Goal: Answer question/provide support

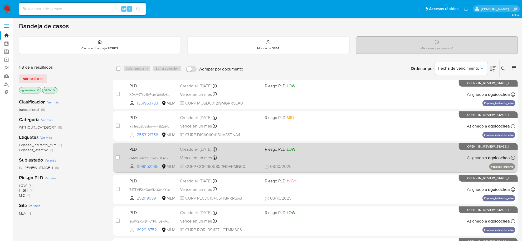
click at [131, 150] on span "PLD" at bounding box center [152, 148] width 46 height 7
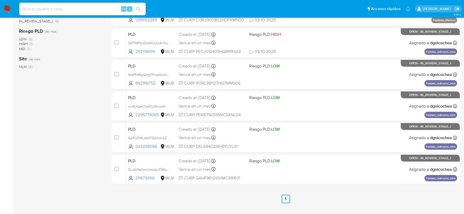
scroll to position [157, 0]
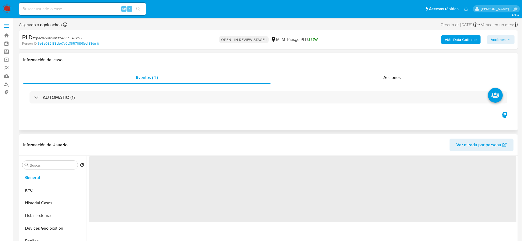
select select "10"
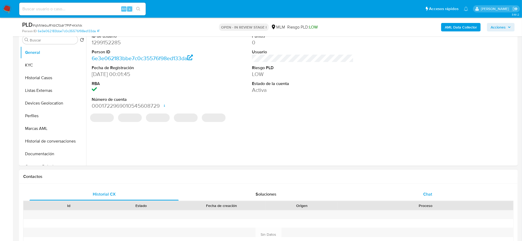
scroll to position [132, 0]
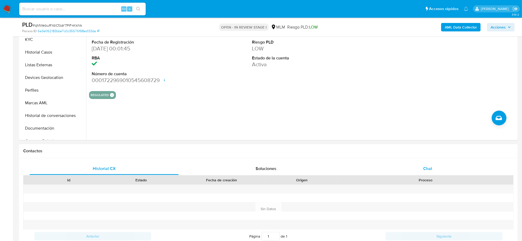
click at [432, 171] on div "Chat" at bounding box center [427, 168] width 149 height 13
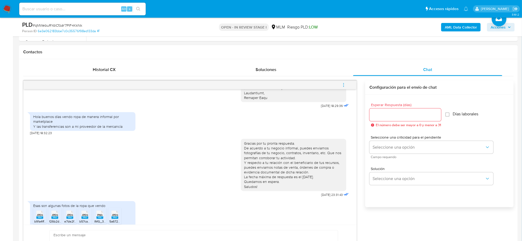
scroll to position [144, 0]
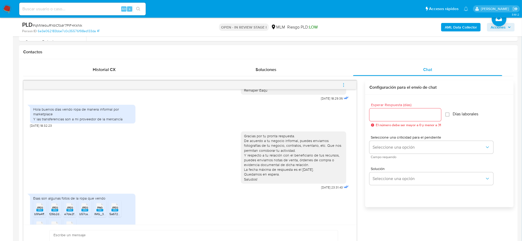
click at [154, 146] on div "Gracias por tu pronta respuesta. De acuerdo a tu negocio informal, puedes envia…" at bounding box center [190, 159] width 320 height 63
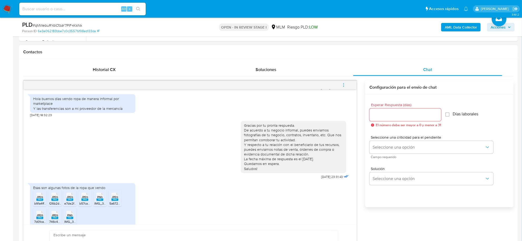
click at [291, 193] on div "Esas son algunas fotos de la ropa que vendo JPEG JPEG b91a4ffb-0586-482d-a13c-0…" at bounding box center [190, 206] width 320 height 52
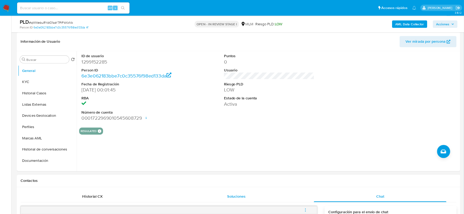
scroll to position [66, 0]
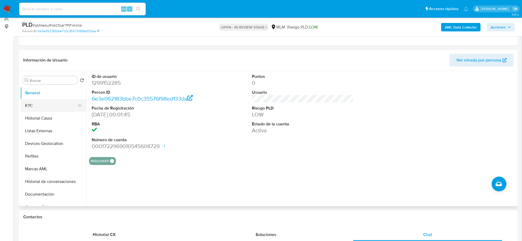
click at [34, 107] on button "KYC" at bounding box center [51, 105] width 62 height 13
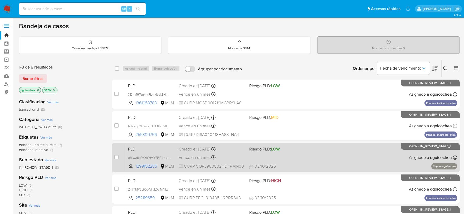
click at [134, 147] on span "PLD" at bounding box center [151, 148] width 46 height 7
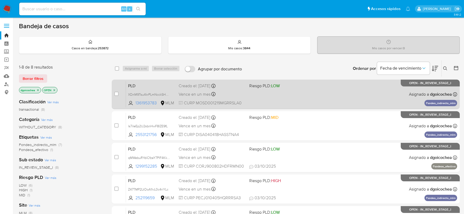
click at [134, 85] on span "PLD" at bounding box center [151, 85] width 46 height 7
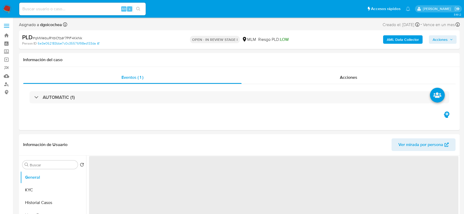
select select "10"
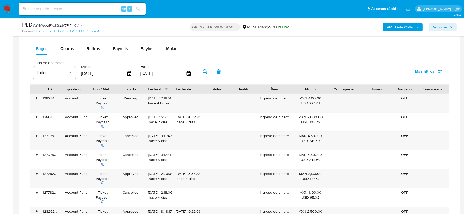
scroll to position [439, 0]
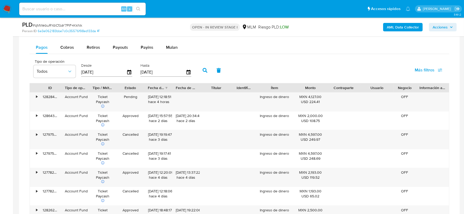
click at [96, 74] on input "[DATE]" at bounding box center [103, 72] width 45 height 8
type input "0_/__/____"
type input "01/0_/____"
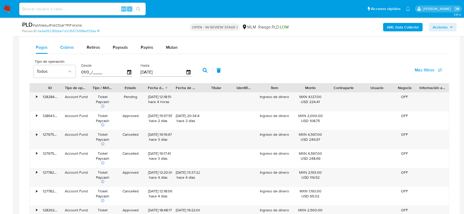
click at [65, 46] on span "Cobros" at bounding box center [67, 47] width 14 height 6
select select "10"
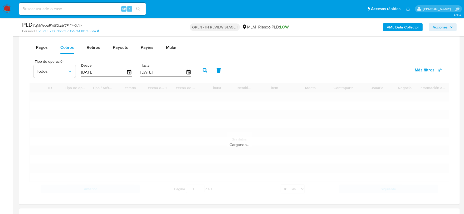
click at [98, 76] on input "[DATE]" at bounding box center [103, 72] width 45 height 8
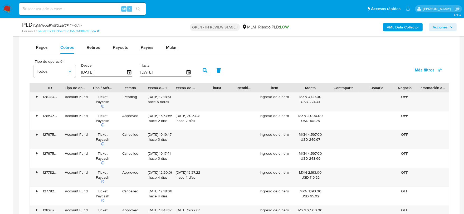
click at [98, 76] on input "[DATE]" at bounding box center [103, 72] width 45 height 8
type input "0_/__/____"
type input "01/01/2025"
click at [203, 72] on icon "button" at bounding box center [205, 70] width 5 height 5
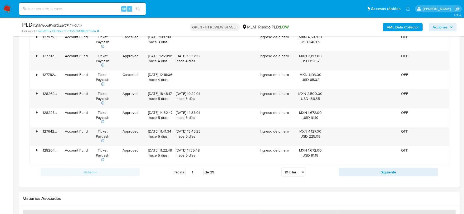
scroll to position [557, 0]
click at [285, 169] on select "5 Filas 10 Filas 20 Filas 25 Filas 50 Filas 100 Filas" at bounding box center [294, 171] width 24 height 9
select select "100"
click at [282, 168] on select "5 Filas 10 Filas 20 Filas 25 Filas 50 Filas 100 Filas" at bounding box center [294, 171] width 24 height 9
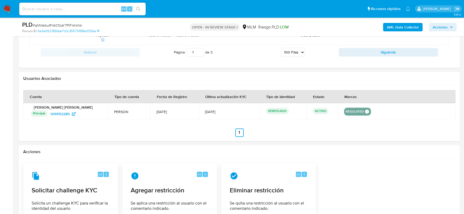
scroll to position [2272, 0]
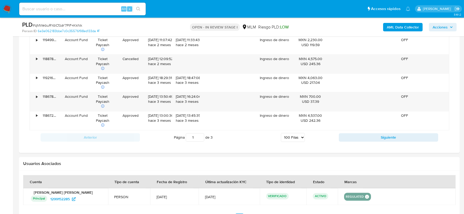
click at [296, 141] on select "5 Filas 10 Filas 20 Filas 25 Filas 50 Filas 100 Filas" at bounding box center [293, 137] width 24 height 9
click at [281, 136] on select "5 Filas 10 Filas 20 Filas 25 Filas 50 Filas 100 Filas" at bounding box center [293, 137] width 24 height 9
click at [292, 139] on select "5 Filas 10 Filas 20 Filas 25 Filas 50 Filas 100 Filas" at bounding box center [293, 137] width 24 height 9
click at [359, 141] on button "Siguiente" at bounding box center [388, 137] width 99 height 8
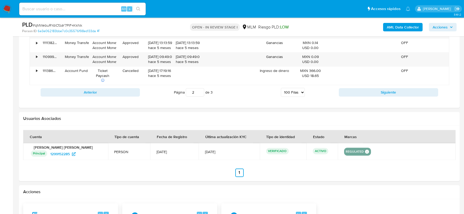
scroll to position [2067, 0]
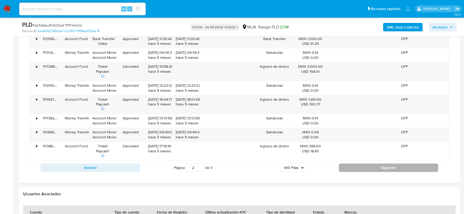
click at [355, 169] on button "Siguiente" at bounding box center [388, 168] width 99 height 8
type input "3"
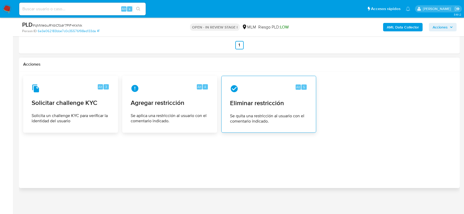
scroll to position [2094, 0]
click at [252, 107] on div "Alt 5 Eliminar restricción Se quita una restricción al usuario con el comentari…" at bounding box center [269, 104] width 86 height 48
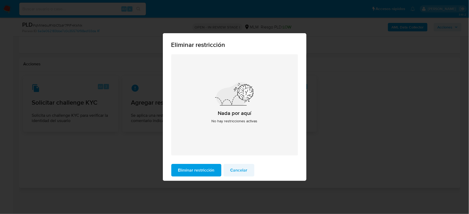
click at [244, 170] on span "Cancelar" at bounding box center [238, 171] width 17 height 12
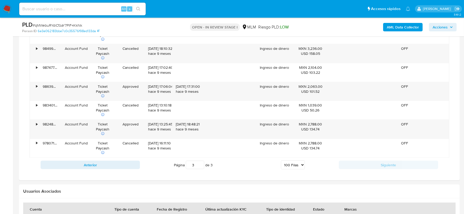
scroll to position [1830, 0]
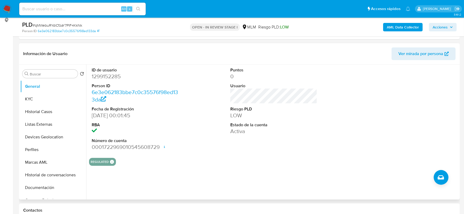
click at [243, 175] on div "ID de usuario 1299152285 Person ID 6e3e062183bbe7c0c35576f98ed133da Fecha de Re…" at bounding box center [272, 132] width 373 height 135
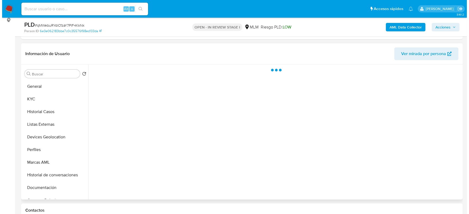
scroll to position [86, 0]
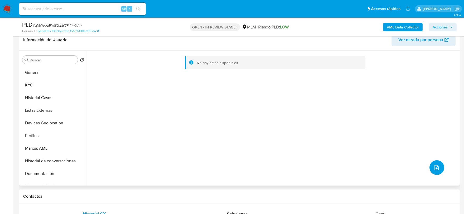
click at [434, 167] on icon "upload-file" at bounding box center [437, 168] width 6 height 6
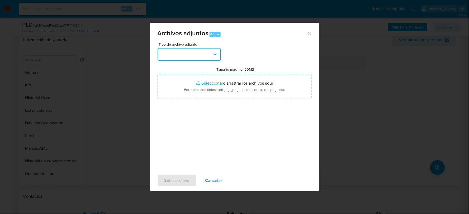
click at [202, 55] on button "button" at bounding box center [188, 54] width 63 height 13
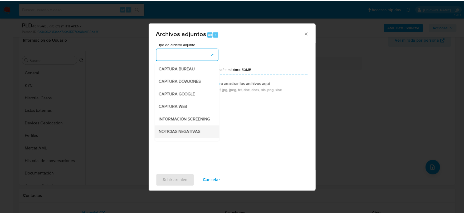
scroll to position [40, 0]
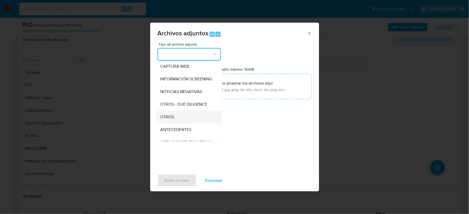
click at [176, 120] on div "OTROS" at bounding box center [187, 116] width 54 height 13
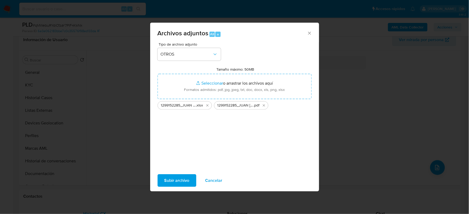
click at [180, 176] on span "Subir archivo" at bounding box center [176, 181] width 25 height 12
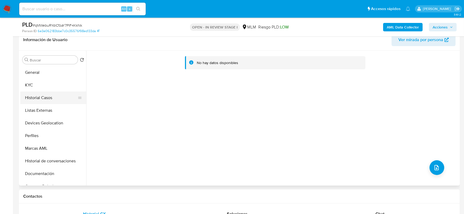
click at [49, 97] on button "Historial Casos" at bounding box center [51, 98] width 62 height 13
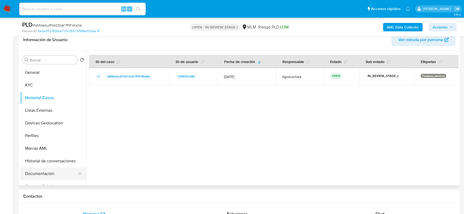
click at [48, 171] on button "Documentación" at bounding box center [51, 173] width 62 height 13
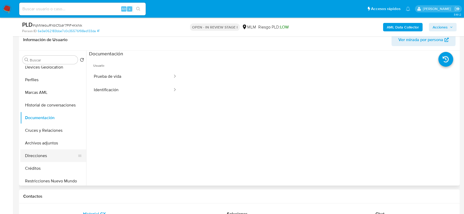
scroll to position [88, 0]
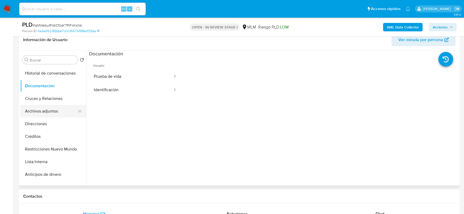
click at [50, 114] on button "Archivos adjuntos" at bounding box center [51, 111] width 62 height 13
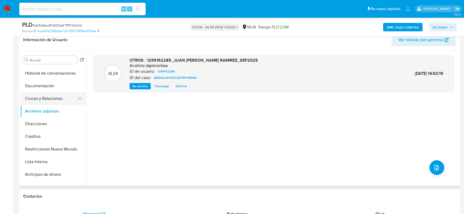
click at [56, 99] on button "Cruces y Relaciones" at bounding box center [51, 98] width 62 height 13
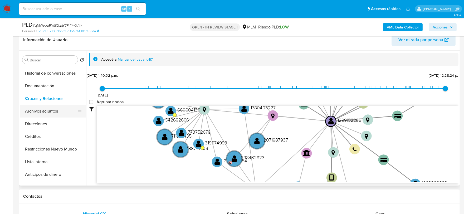
click at [48, 108] on button "Archivos adjuntos" at bounding box center [51, 111] width 62 height 13
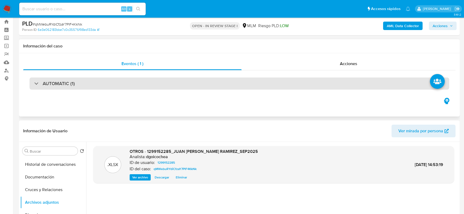
scroll to position [0, 0]
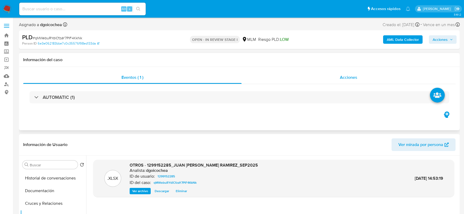
click at [344, 75] on span "Acciones" at bounding box center [348, 77] width 17 height 6
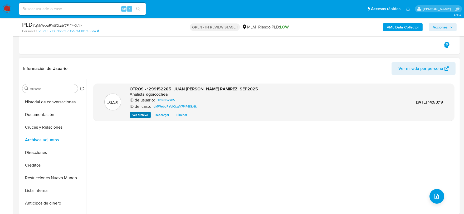
scroll to position [146, 0]
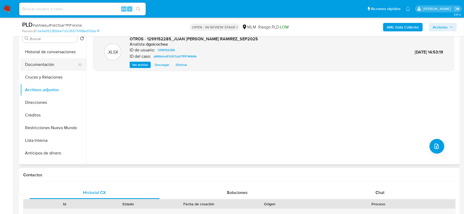
click at [64, 67] on button "Documentación" at bounding box center [51, 64] width 62 height 13
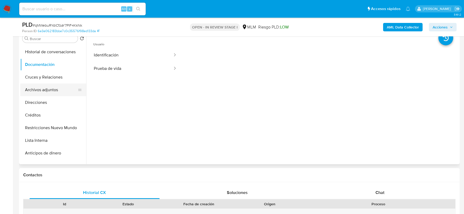
click at [58, 87] on button "Archivos adjuntos" at bounding box center [51, 90] width 62 height 13
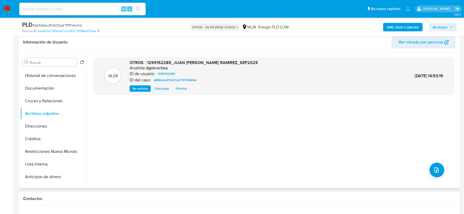
scroll to position [88, 0]
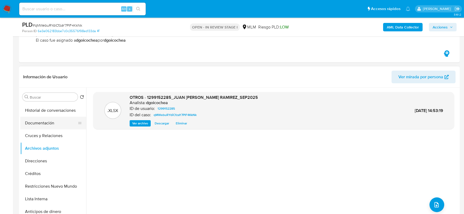
click at [56, 128] on button "Documentación" at bounding box center [51, 123] width 62 height 13
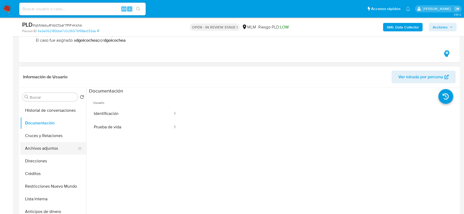
click at [54, 148] on button "Archivos adjuntos" at bounding box center [51, 148] width 62 height 13
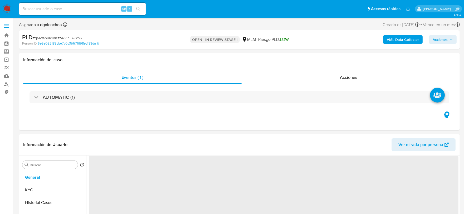
select select "10"
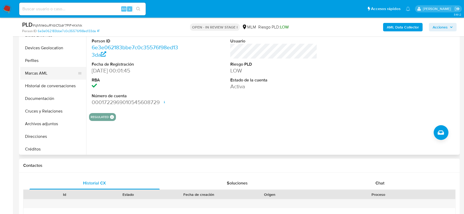
scroll to position [59, 0]
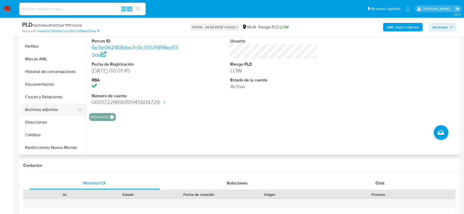
click at [50, 107] on button "Archivos adjuntos" at bounding box center [51, 109] width 62 height 13
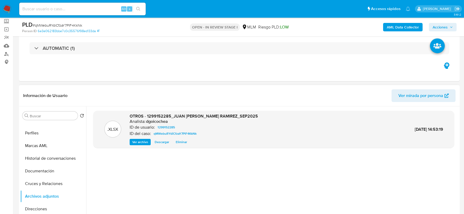
scroll to position [29, 0]
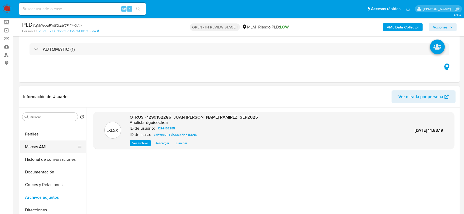
click at [33, 143] on button "Marcas AML" at bounding box center [51, 147] width 62 height 13
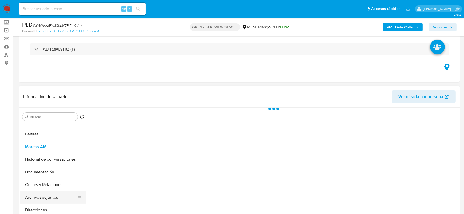
click at [51, 197] on button "Archivos adjuntos" at bounding box center [51, 197] width 62 height 13
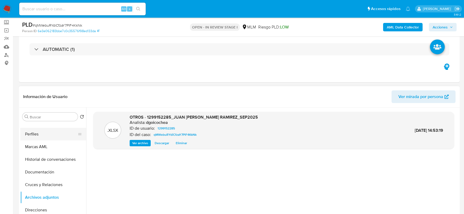
click at [36, 133] on button "Perfiles" at bounding box center [51, 134] width 62 height 13
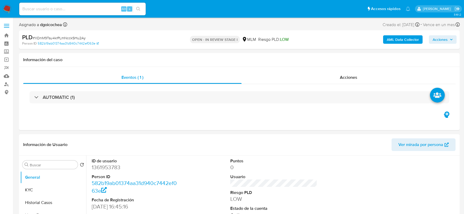
select select "10"
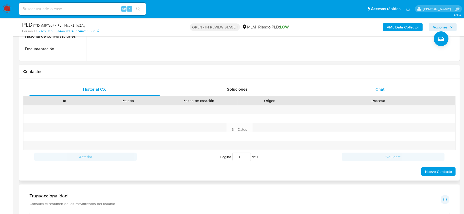
scroll to position [205, 0]
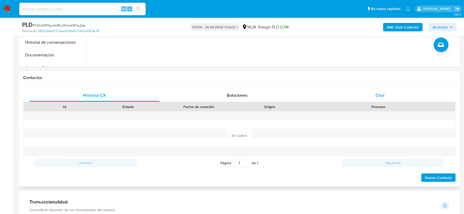
click at [384, 92] on span "Chat" at bounding box center [380, 95] width 9 height 6
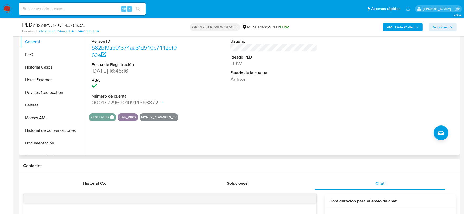
scroll to position [29, 0]
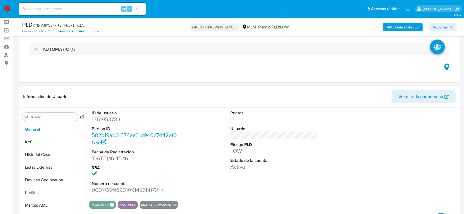
click at [105, 118] on dd "1361953783" at bounding box center [135, 119] width 87 height 7
copy dd "1361953783"
click at [86, 8] on input at bounding box center [82, 9] width 127 height 7
paste input "837852039"
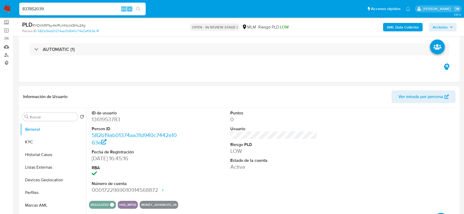
type input "837852039"
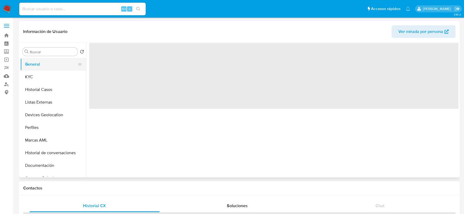
select select "10"
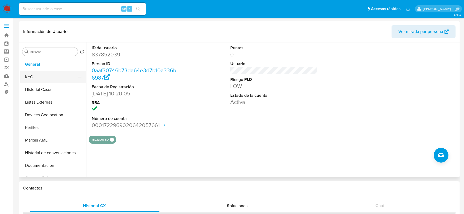
click at [45, 77] on button "KYC" at bounding box center [51, 77] width 62 height 13
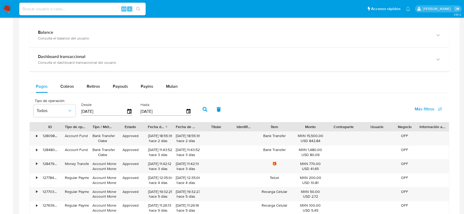
scroll to position [293, 0]
click at [64, 85] on span "Cobros" at bounding box center [67, 87] width 14 height 6
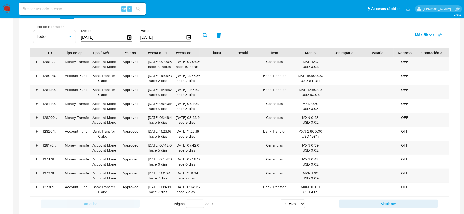
scroll to position [381, 0]
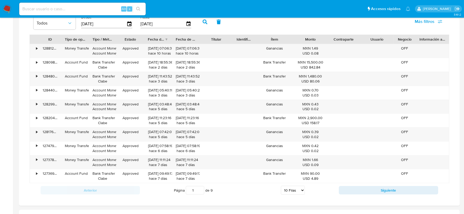
click at [296, 190] on select "5 Filas 10 Filas 20 Filas 25 Filas 50 Filas 100 Filas" at bounding box center [293, 190] width 24 height 9
select select "100"
click at [281, 187] on select "5 Filas 10 Filas 20 Filas 25 Filas 50 Filas 100 Filas" at bounding box center [293, 190] width 24 height 9
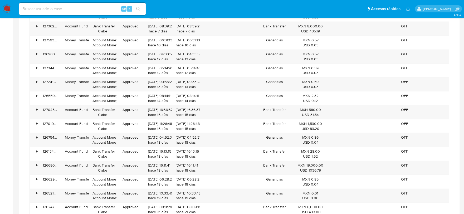
scroll to position [557, 0]
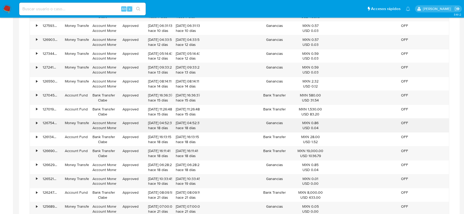
click at [265, 128] on div "Ganancias" at bounding box center [274, 126] width 39 height 14
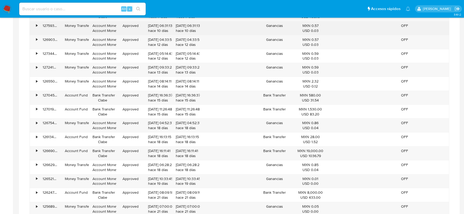
drag, startPoint x: 131, startPoint y: 62, endPoint x: 120, endPoint y: 32, distance: 32.5
click at [131, 62] on div "Approved" at bounding box center [131, 56] width 28 height 14
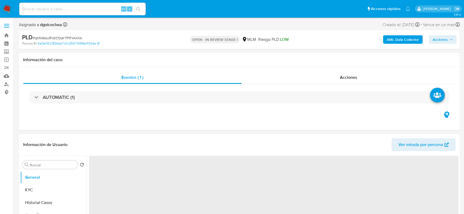
select select "10"
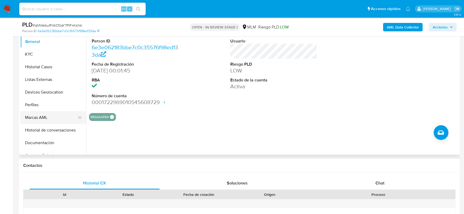
scroll to position [59, 0]
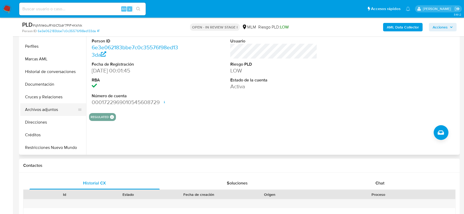
click at [61, 106] on button "Archivos adjuntos" at bounding box center [51, 109] width 62 height 13
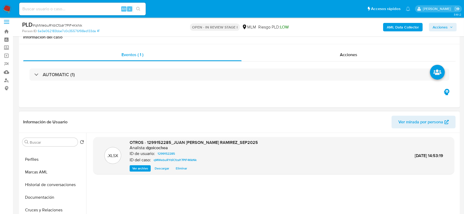
scroll to position [0, 0]
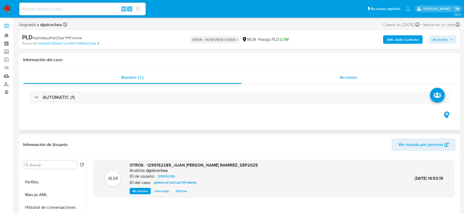
click at [350, 75] on span "Acciones" at bounding box center [348, 77] width 17 height 6
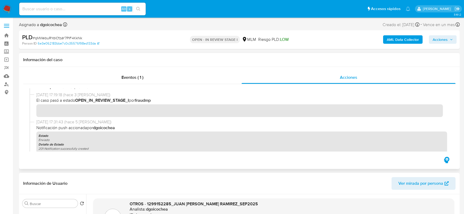
scroll to position [117, 0]
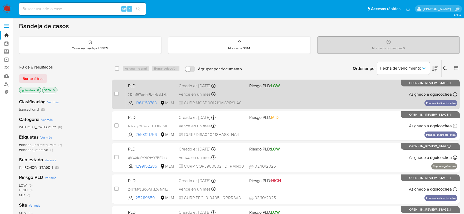
click at [132, 85] on span "PLD" at bounding box center [151, 85] width 46 height 7
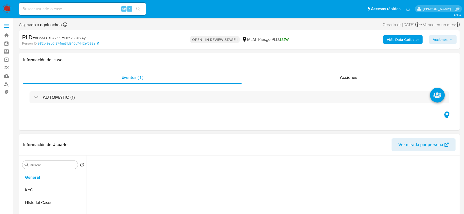
select select "10"
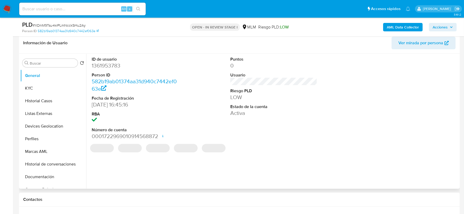
scroll to position [117, 0]
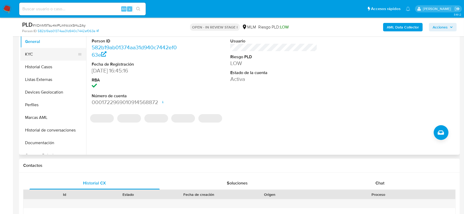
click at [39, 54] on button "KYC" at bounding box center [51, 54] width 62 height 13
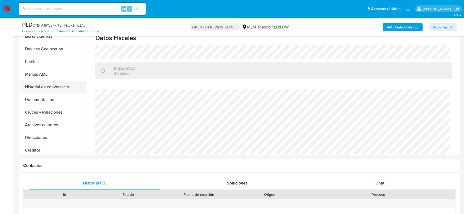
scroll to position [59, 0]
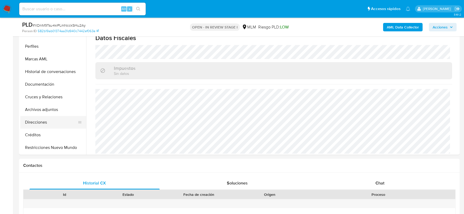
click at [37, 123] on button "Direcciones" at bounding box center [51, 122] width 62 height 13
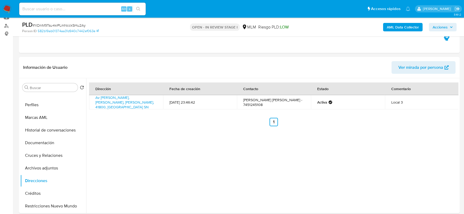
click at [153, 106] on td "Av Alvaro Obregón Sn, Florencio Villarreal, Guerrero, 41800, Mexico SN" at bounding box center [126, 102] width 74 height 14
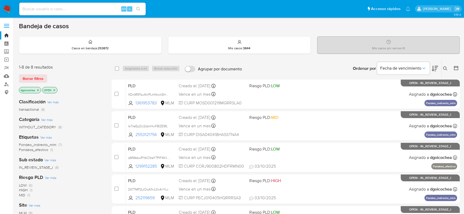
click at [7, 6] on img at bounding box center [7, 8] width 9 height 9
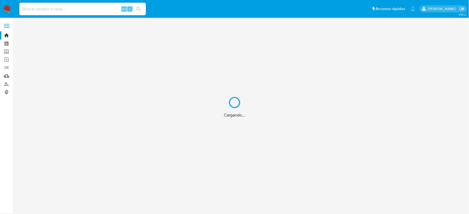
click at [6, 52] on div "Cargando..." at bounding box center [234, 107] width 469 height 214
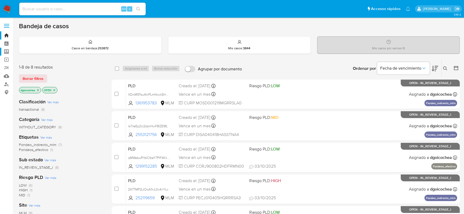
click at [6, 52] on label "Screening" at bounding box center [31, 52] width 63 height 8
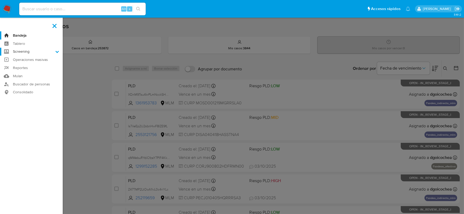
click at [0, 0] on input "Screening" at bounding box center [0, 0] width 0 height 0
click at [27, 72] on link "Herramientas" at bounding box center [31, 72] width 63 height 7
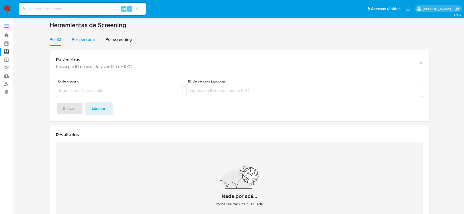
click at [74, 35] on div "Por persona" at bounding box center [83, 39] width 23 height 13
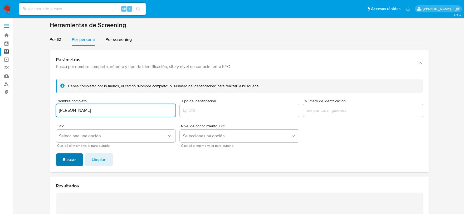
type input "[PERSON_NAME]"
click at [71, 159] on span "Buscar" at bounding box center [69, 160] width 13 height 12
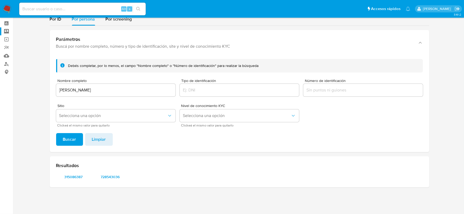
scroll to position [20, 0]
click at [76, 178] on span "315086387" at bounding box center [73, 177] width 27 height 7
click at [104, 175] on span "728543036" at bounding box center [110, 177] width 27 height 7
click at [69, 90] on input "CARMELO MARTINEZ RENDON" at bounding box center [115, 90] width 119 height 7
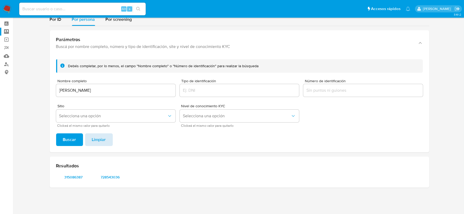
click at [96, 141] on span "Limpiar" at bounding box center [99, 140] width 14 height 12
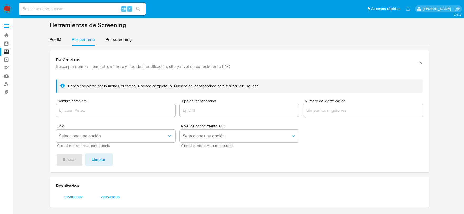
click at [71, 110] on input "Nombre completo" at bounding box center [115, 110] width 119 height 7
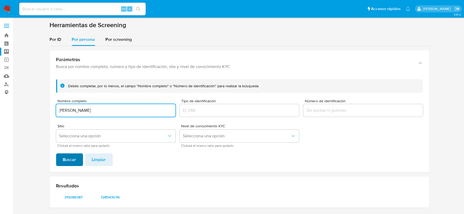
type input "MARIANA ALINE SANTILLAN SOSA"
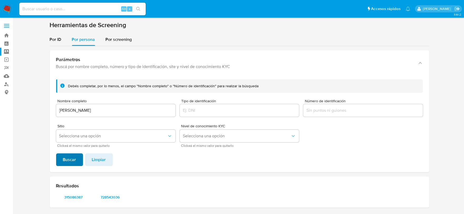
click at [64, 158] on span "Buscar" at bounding box center [69, 160] width 13 height 12
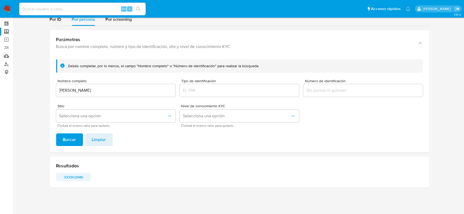
click at [67, 178] on span "333302946" at bounding box center [73, 177] width 27 height 7
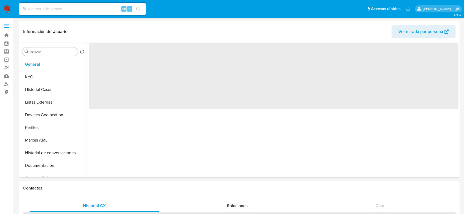
select select "10"
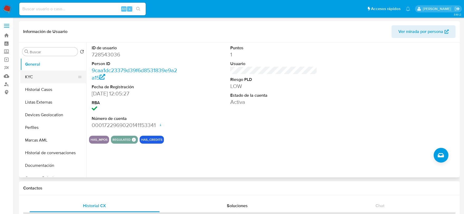
click at [35, 76] on button "KYC" at bounding box center [51, 77] width 62 height 13
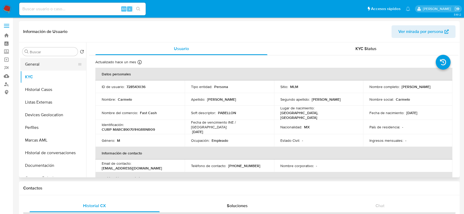
click at [29, 61] on button "General" at bounding box center [51, 64] width 62 height 13
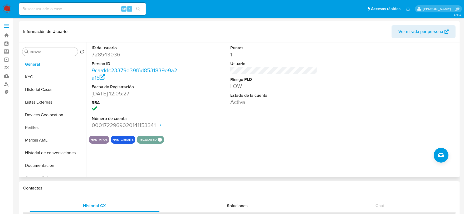
click at [102, 54] on dd "728543036" at bounding box center [135, 54] width 87 height 7
copy dd "728543036"
click at [36, 75] on button "KYC" at bounding box center [51, 77] width 62 height 13
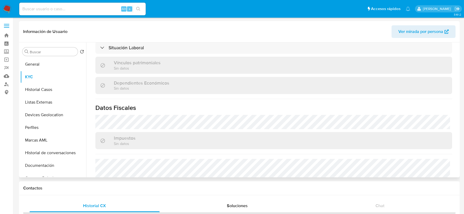
scroll to position [322, 0]
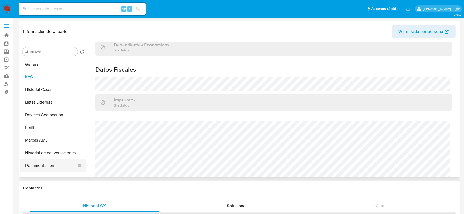
click at [59, 163] on button "Documentación" at bounding box center [51, 165] width 62 height 13
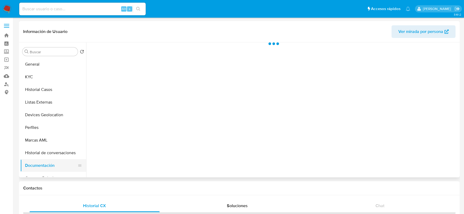
scroll to position [0, 0]
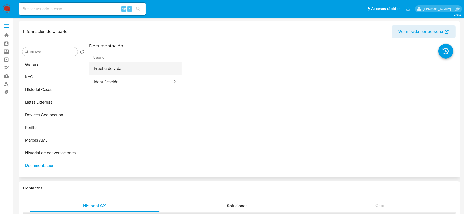
drag, startPoint x: 124, startPoint y: 57, endPoint x: 124, endPoint y: 66, distance: 8.4
click at [124, 59] on span "Usuario" at bounding box center [135, 55] width 93 height 13
click at [124, 66] on button "Prueba de vida" at bounding box center [131, 68] width 84 height 13
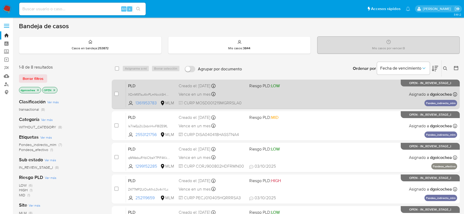
click at [131, 86] on span "PLD" at bounding box center [151, 85] width 46 height 7
click at [128, 86] on span "PLD" at bounding box center [151, 85] width 46 height 7
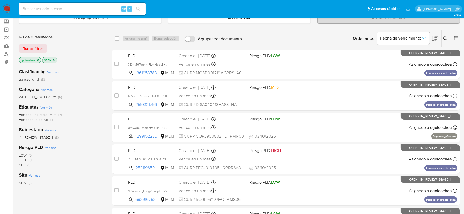
scroll to position [40, 0]
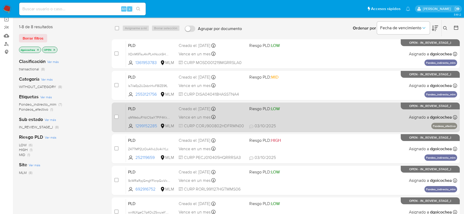
click at [134, 107] on span "PLD" at bounding box center [151, 108] width 46 height 7
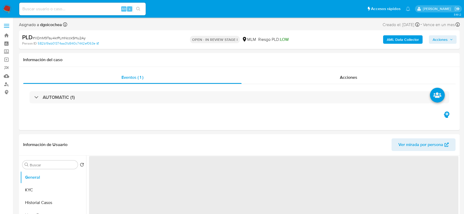
select select "10"
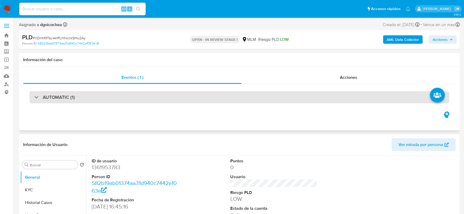
click at [65, 94] on h3 "AUTOMATIC (1)" at bounding box center [59, 97] width 32 height 6
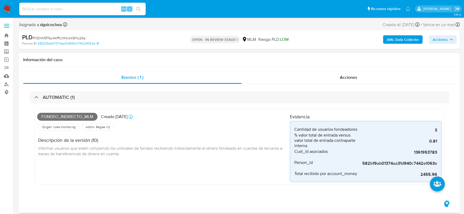
click at [222, 162] on div "Fondeo_indirecto_mlm Creado [DATE] Creado: [DATE] 03:13:17 Origen: rules-monito…" at bounding box center [163, 146] width 253 height 71
click at [262, 121] on div "Fondeo_indirecto_mlm Creado [DATE] Creado: [DATE] 03:13:17" at bounding box center [163, 117] width 253 height 12
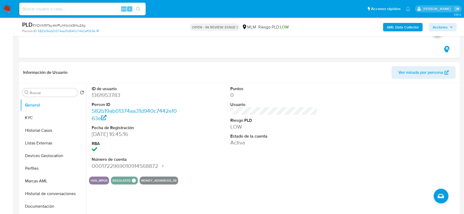
scroll to position [146, 0]
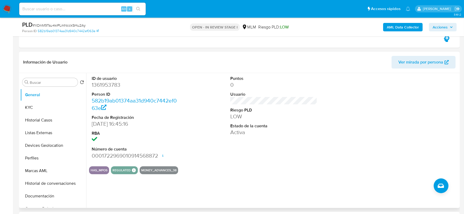
click at [285, 162] on div "Puntos 0 Usuario Riesgo PLD LOW Estado de la cuenta Activa" at bounding box center [274, 117] width 93 height 89
click at [32, 107] on button "KYC" at bounding box center [51, 107] width 62 height 13
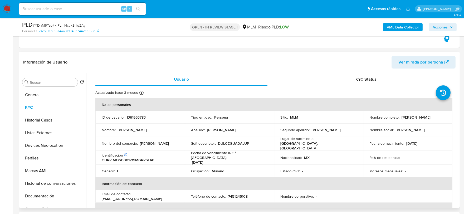
click at [121, 146] on td "Nombre del comercio : [PERSON_NAME]" at bounding box center [139, 143] width 89 height 14
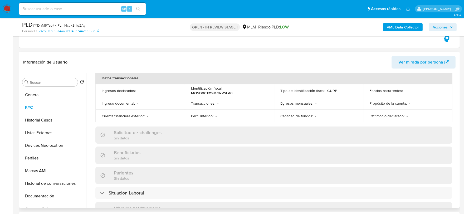
scroll to position [176, 0]
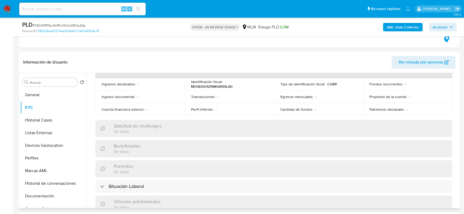
click at [94, 108] on div "Actualizado [DATE] Creado: [DATE] 15:45:17 Actualizado: [DATE] 08:12:40 Datos p…" at bounding box center [274, 138] width 370 height 457
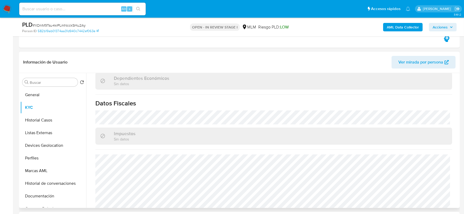
scroll to position [322, 0]
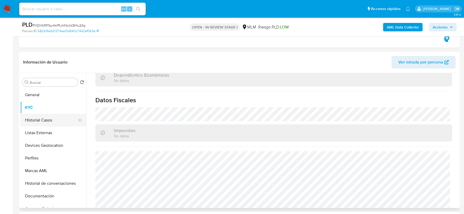
click at [46, 118] on button "Historial Casos" at bounding box center [51, 120] width 62 height 13
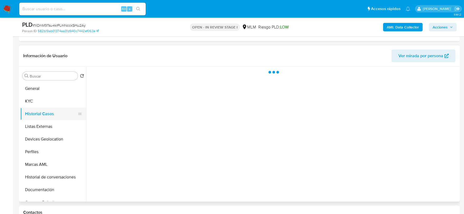
scroll to position [0, 0]
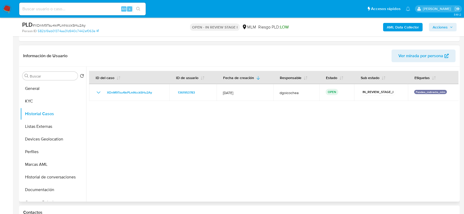
click at [224, 148] on div at bounding box center [272, 134] width 373 height 135
click at [49, 125] on button "Listas Externas" at bounding box center [51, 126] width 62 height 13
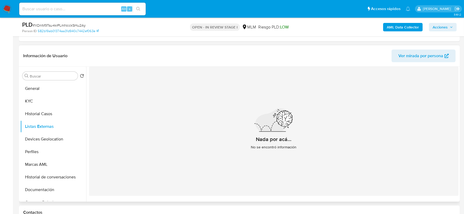
click at [148, 136] on div "Nada por acá... No se encontró información" at bounding box center [274, 131] width 370 height 129
click at [45, 138] on button "Devices Geolocation" at bounding box center [51, 139] width 62 height 13
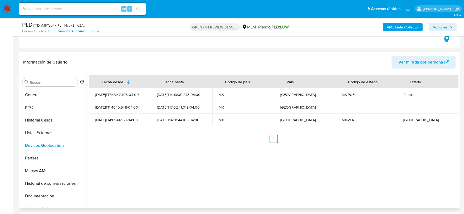
click at [174, 169] on div "Fecha desde Fecha hasta Código de país País Código de estado Estado 2024-05-07T…" at bounding box center [272, 140] width 373 height 135
click at [35, 156] on button "Perfiles" at bounding box center [51, 158] width 62 height 13
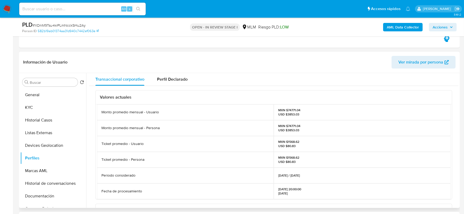
click at [92, 138] on div "Valores actuales Monto promedio mensual - Usuario MXN $74771.04 USD $3853.03 Mo…" at bounding box center [274, 209] width 370 height 246
click at [48, 194] on button "Documentación" at bounding box center [51, 196] width 62 height 13
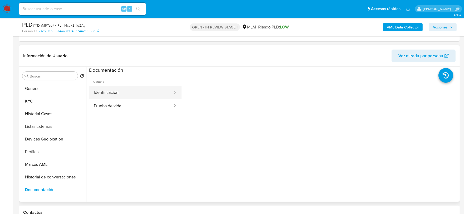
click at [117, 95] on button "Identificación" at bounding box center [131, 92] width 84 height 13
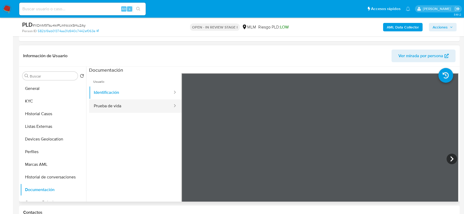
click at [124, 105] on button "Prueba de vida" at bounding box center [131, 105] width 84 height 13
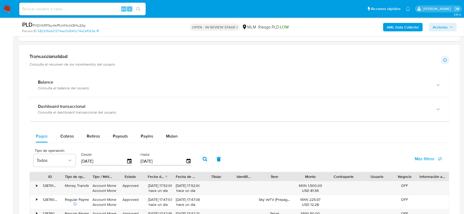
scroll to position [399, 0]
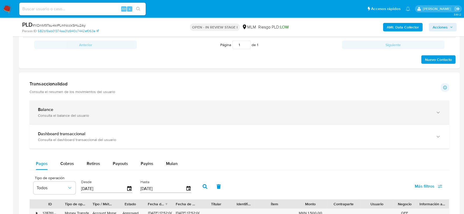
click at [297, 117] on div "Consulta el balance del usuario" at bounding box center [234, 115] width 393 height 5
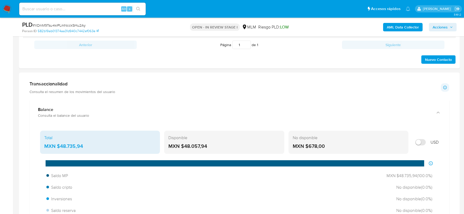
drag, startPoint x: 210, startPoint y: 146, endPoint x: 185, endPoint y: 148, distance: 24.9
click at [185, 148] on div "MXN $48.057,94" at bounding box center [225, 146] width 112 height 7
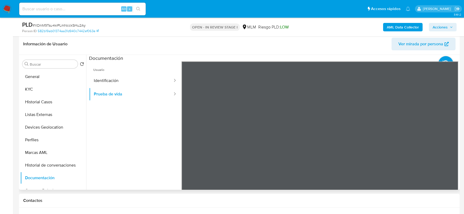
scroll to position [165, 0]
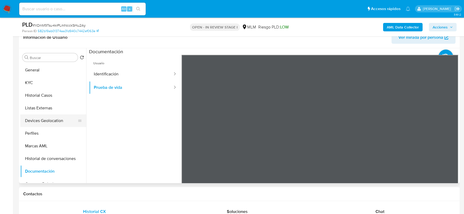
click at [51, 119] on button "Devices Geolocation" at bounding box center [51, 120] width 62 height 13
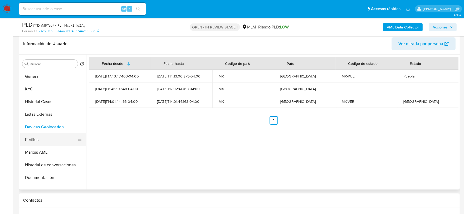
click at [36, 140] on button "Perfiles" at bounding box center [51, 139] width 62 height 13
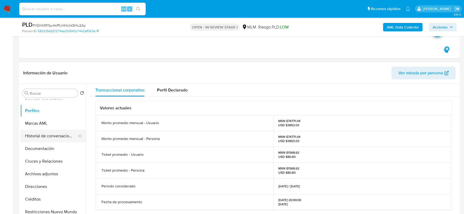
scroll to position [59, 0]
click at [46, 177] on button "Archivos adjuntos" at bounding box center [51, 173] width 62 height 13
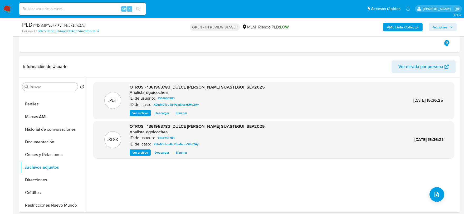
click at [439, 27] on span "Acciones" at bounding box center [440, 27] width 15 height 8
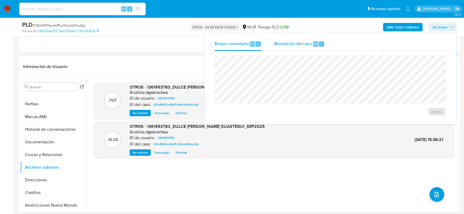
click at [287, 42] on span "Resolución del caso" at bounding box center [294, 44] width 38 height 6
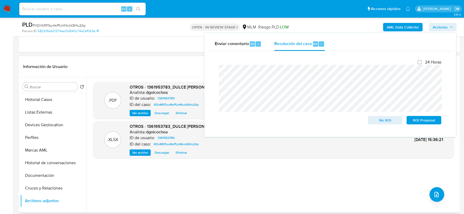
scroll to position [0, 0]
click at [38, 98] on button "General" at bounding box center [51, 99] width 62 height 13
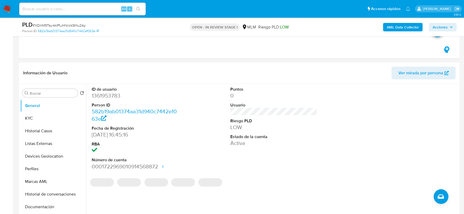
click at [441, 25] on span "Acciones" at bounding box center [440, 27] width 15 height 8
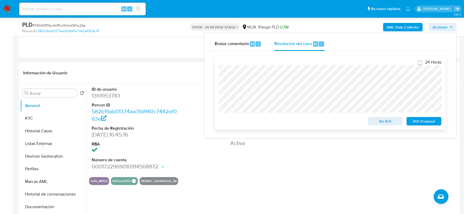
click at [390, 119] on span "No ROI" at bounding box center [385, 121] width 27 height 7
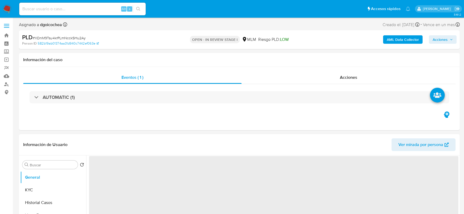
select select "10"
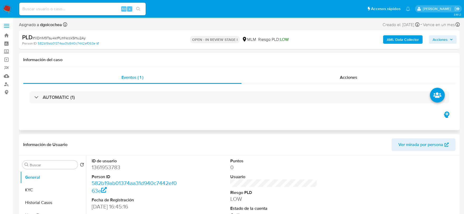
click at [315, 126] on div "Eventos ( 1 ) Acciones AUTOMATIC (1)" at bounding box center [239, 98] width 441 height 63
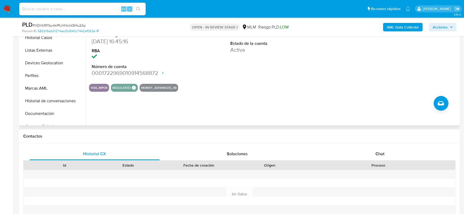
click at [302, 96] on div "ID de usuario 1361953783 Person ID 582b19ab01374aa31d940c7442ef063e Fecha de Re…" at bounding box center [272, 58] width 373 height 135
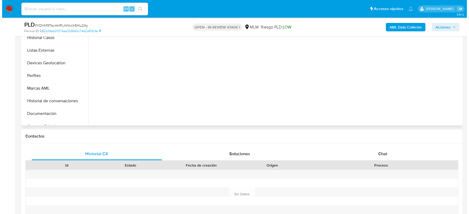
scroll to position [86, 0]
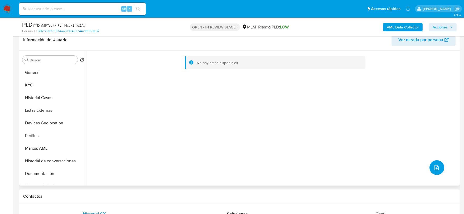
click at [431, 170] on button "upload-file" at bounding box center [437, 167] width 15 height 15
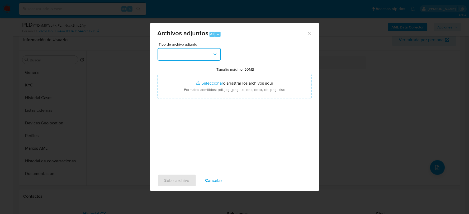
click at [173, 56] on button "button" at bounding box center [188, 54] width 63 height 13
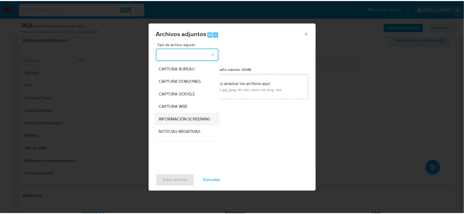
scroll to position [40, 0]
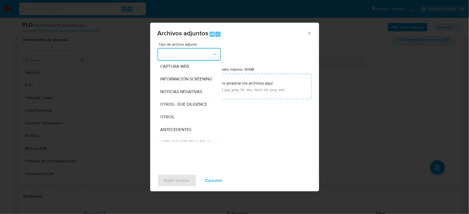
drag, startPoint x: 169, startPoint y: 120, endPoint x: 155, endPoint y: 116, distance: 14.9
click at [169, 119] on span "OTROS" at bounding box center [167, 116] width 14 height 5
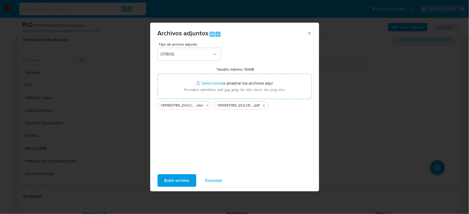
click at [178, 181] on span "Subir archivo" at bounding box center [176, 181] width 25 height 12
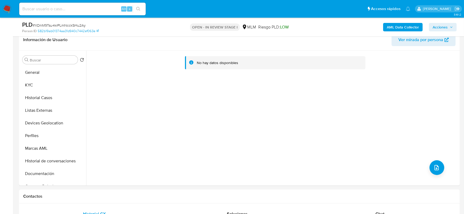
click at [8, 10] on img at bounding box center [7, 8] width 9 height 9
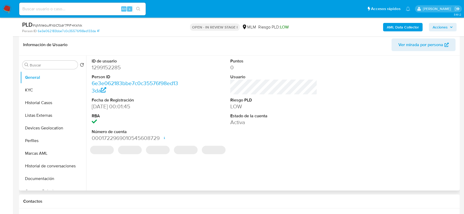
scroll to position [88, 0]
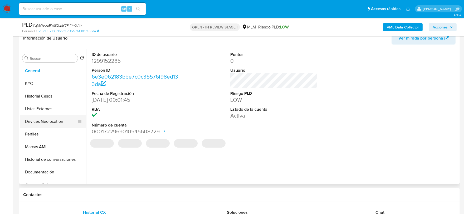
select select "10"
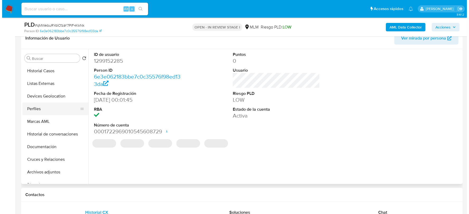
scroll to position [59, 0]
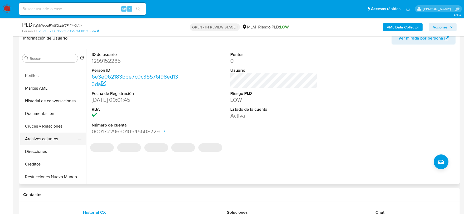
click at [54, 141] on button "Archivos adjuntos" at bounding box center [51, 139] width 62 height 13
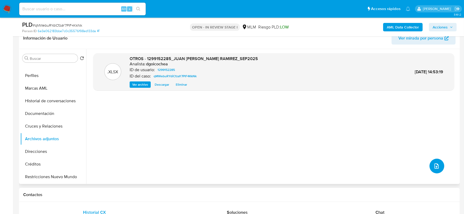
click at [437, 165] on icon "upload-file" at bounding box center [437, 166] width 6 height 6
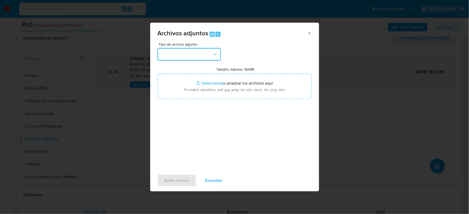
click at [198, 55] on button "button" at bounding box center [188, 54] width 63 height 13
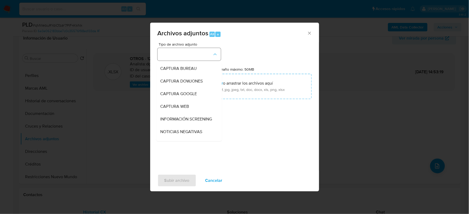
scroll to position [40, 0]
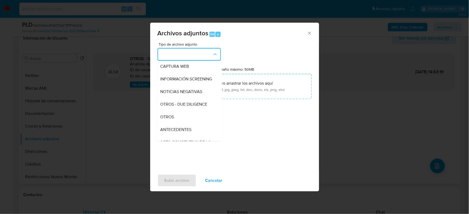
click at [177, 119] on div "OTROS" at bounding box center [187, 116] width 54 height 13
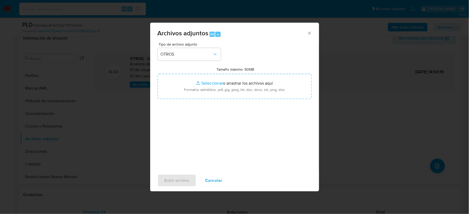
click at [221, 27] on div "Archivos adjuntos Alt a" at bounding box center [234, 33] width 169 height 20
click at [311, 32] on icon "Cerrar" at bounding box center [309, 33] width 5 height 5
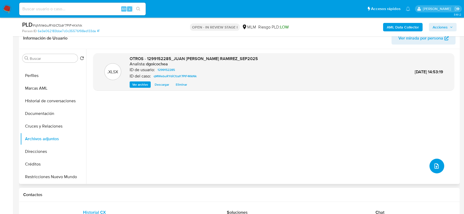
click at [435, 163] on span "upload-file" at bounding box center [437, 166] width 6 height 6
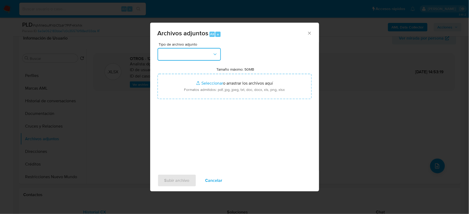
click at [201, 50] on button "button" at bounding box center [188, 54] width 63 height 13
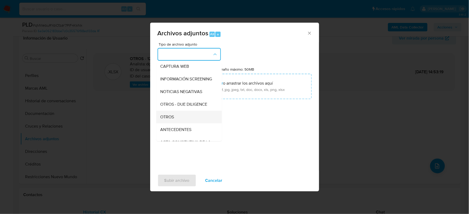
click at [168, 119] on span "OTROS" at bounding box center [167, 116] width 14 height 5
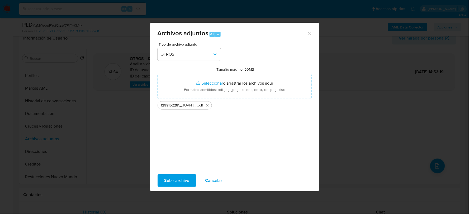
click at [176, 180] on span "Subir archivo" at bounding box center [176, 181] width 25 height 12
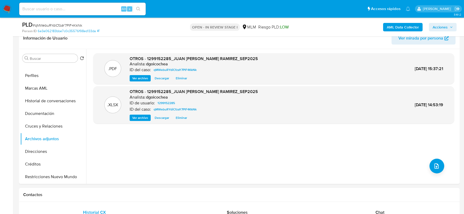
click at [446, 28] on span "Acciones" at bounding box center [440, 27] width 15 height 8
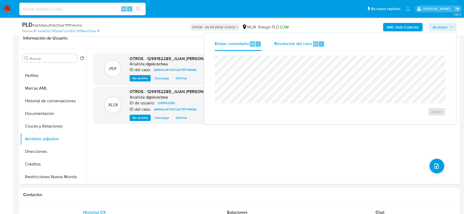
click at [291, 44] on span "Resolución del caso" at bounding box center [294, 44] width 38 height 6
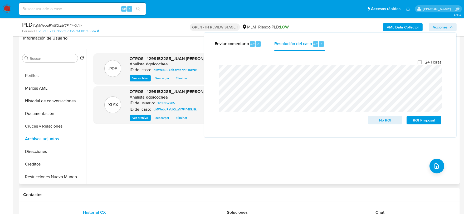
click at [398, 162] on div ".PDF OTROS - 1299152285_JUAN MARTIN CORNEJO RAMIREZ_SEP2025 Analista: dgoicoche…" at bounding box center [273, 116] width 361 height 127
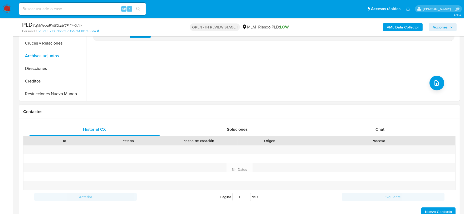
scroll to position [176, 0]
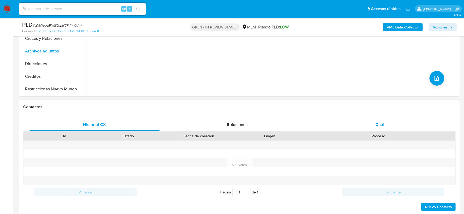
click at [385, 124] on div "Chat" at bounding box center [380, 124] width 130 height 13
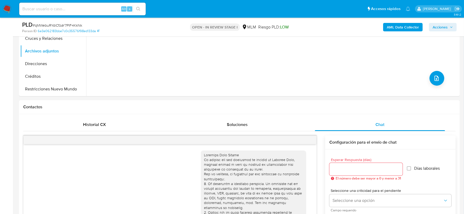
scroll to position [203, 0]
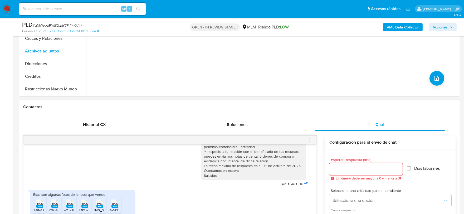
click at [309, 140] on icon "menu-action" at bounding box center [310, 140] width 5 height 5
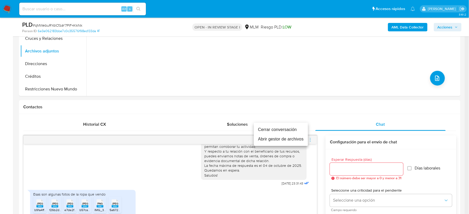
click at [264, 127] on li "Cerrar conversación" at bounding box center [281, 129] width 54 height 9
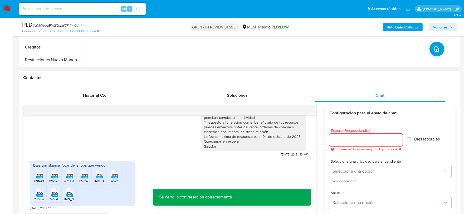
scroll to position [59, 0]
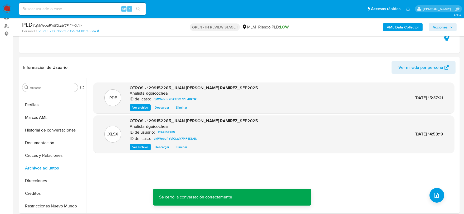
click at [447, 26] on span "Acciones" at bounding box center [440, 27] width 15 height 8
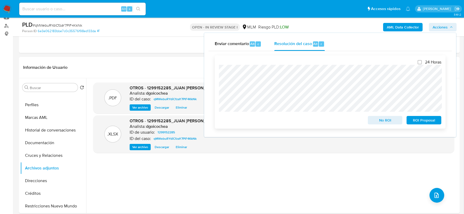
click at [422, 119] on span "ROI Proposal" at bounding box center [424, 120] width 27 height 7
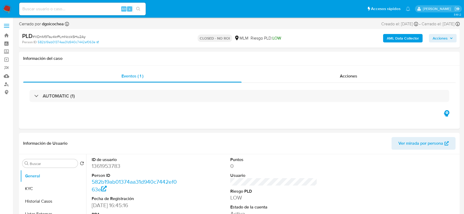
select select "10"
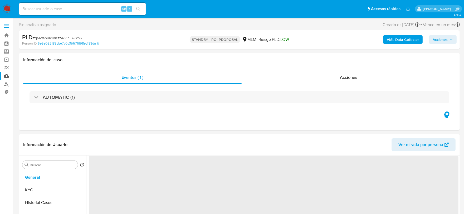
select select "10"
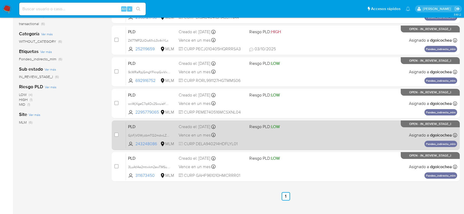
scroll to position [88, 0]
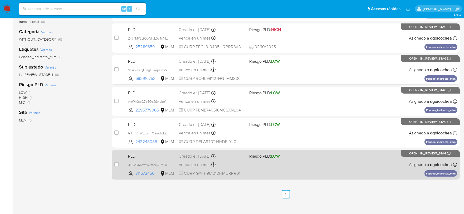
click at [134, 154] on span "PLD" at bounding box center [151, 155] width 46 height 7
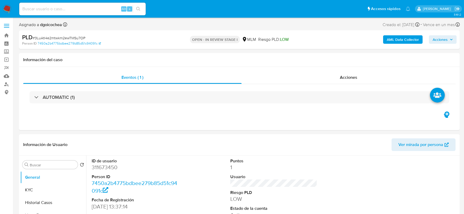
select select "10"
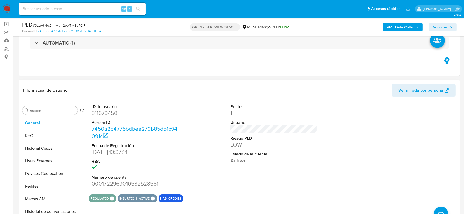
scroll to position [29, 0]
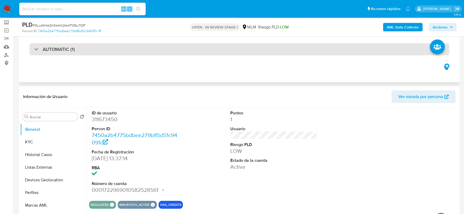
click at [61, 51] on h3 "AUTOMATIC (1)" at bounding box center [59, 49] width 32 height 6
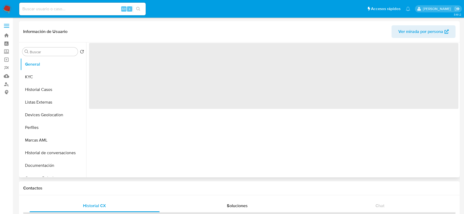
select select "10"
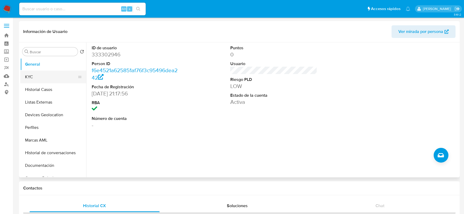
click at [27, 74] on button "KYC" at bounding box center [51, 77] width 62 height 13
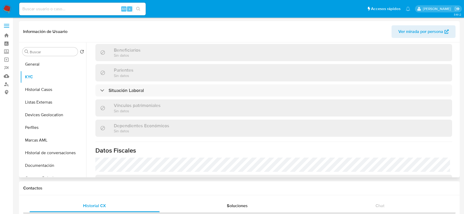
scroll to position [293, 0]
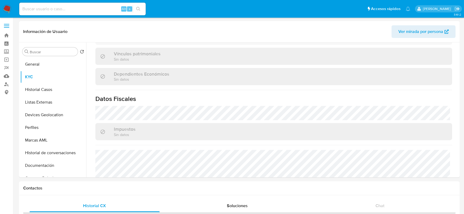
click at [49, 9] on input at bounding box center [82, 9] width 127 height 7
paste input "355062317"
type input "355062317"
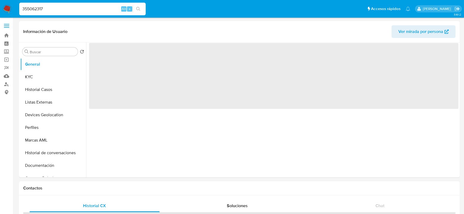
select select "10"
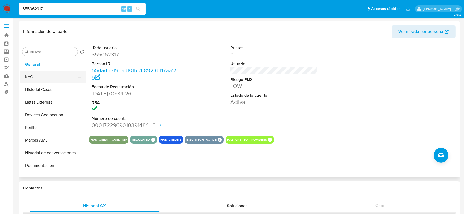
click at [30, 76] on button "KYC" at bounding box center [51, 77] width 62 height 13
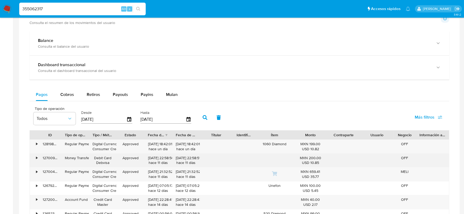
scroll to position [293, 0]
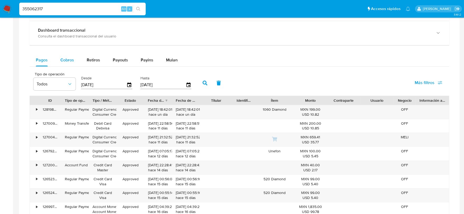
click at [66, 63] on span "Cobros" at bounding box center [67, 60] width 14 height 6
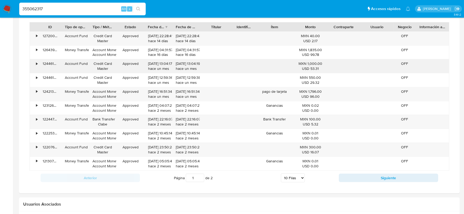
scroll to position [439, 0]
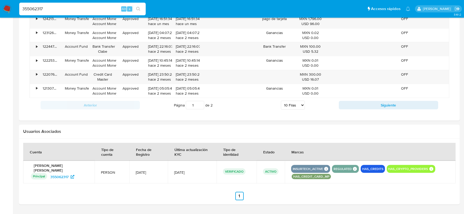
click at [292, 104] on select "5 Filas 10 Filas 20 Filas 25 Filas 50 Filas 100 Filas" at bounding box center [293, 105] width 24 height 9
select select "100"
click at [281, 102] on select "5 Filas 10 Filas 20 Filas 25 Filas 50 Filas 100 Filas" at bounding box center [293, 105] width 24 height 9
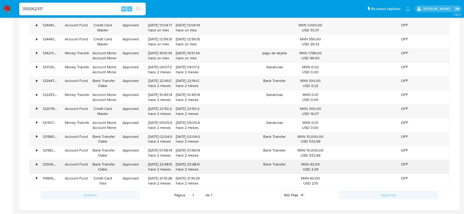
scroll to position [410, 0]
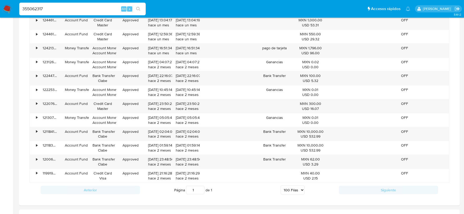
click at [69, 7] on input "355062317" at bounding box center [82, 9] width 127 height 7
type input "1982953597"
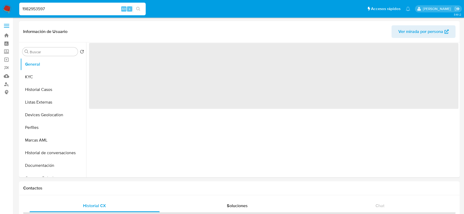
select select "10"
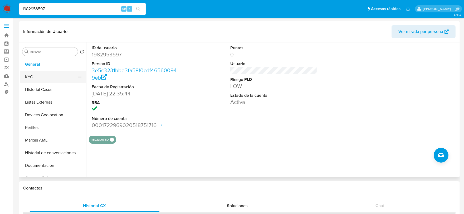
click at [41, 76] on button "KYC" at bounding box center [51, 77] width 62 height 13
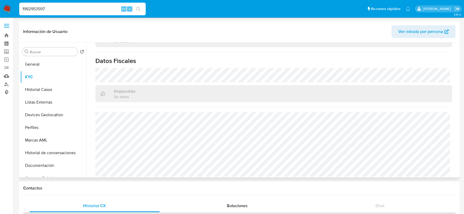
scroll to position [331, 0]
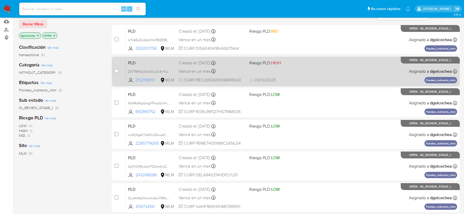
scroll to position [107, 0]
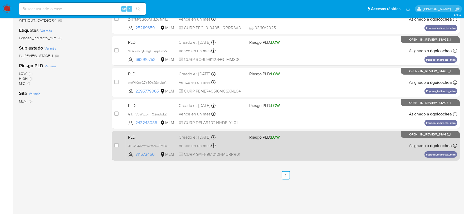
click at [134, 136] on span "PLD" at bounding box center [151, 136] width 46 height 7
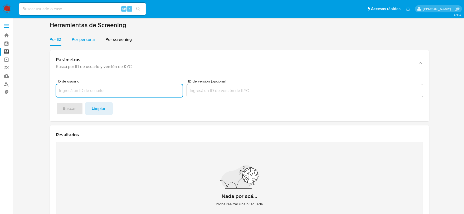
click at [78, 39] on span "Por persona" at bounding box center [83, 39] width 23 height 6
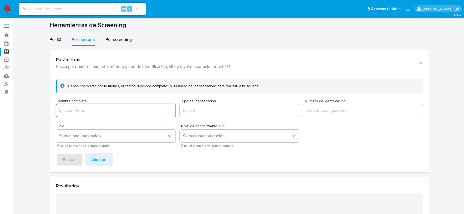
type input "I"
type input "[PERSON_NAME] [PERSON_NAME]"
click at [56, 153] on button "Buscar" at bounding box center [69, 159] width 27 height 13
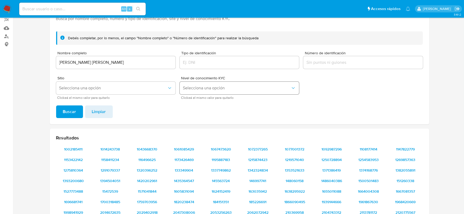
scroll to position [45, 0]
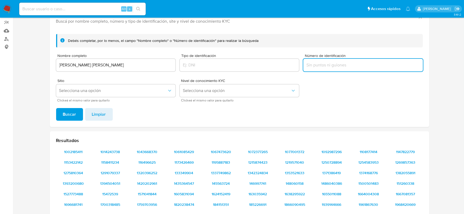
click at [329, 62] on input "Número de identificación" at bounding box center [363, 65] width 119 height 7
type input "GAHD980704MX8"
click at [68, 117] on span "Buscar" at bounding box center [69, 115] width 13 height 12
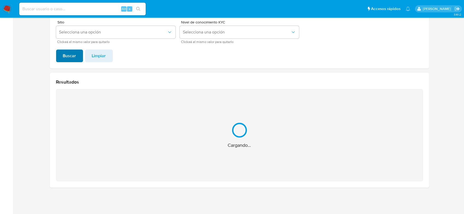
scroll to position [20, 0]
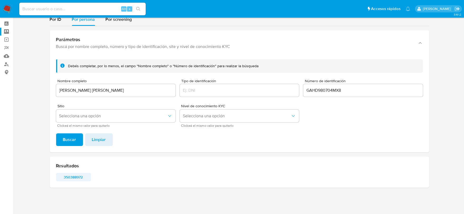
click at [69, 176] on span "350388972" at bounding box center [73, 177] width 27 height 7
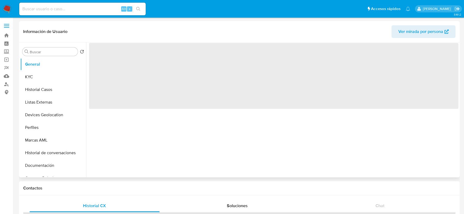
select select "10"
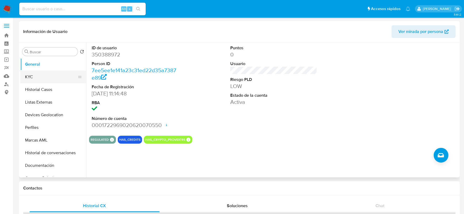
click at [38, 74] on button "KYC" at bounding box center [51, 77] width 62 height 13
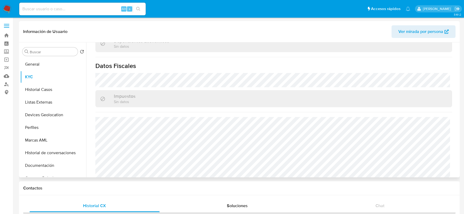
scroll to position [331, 0]
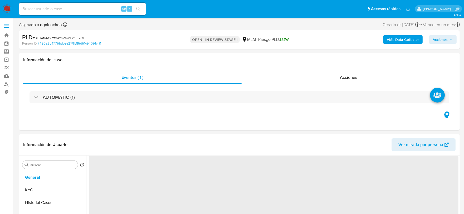
select select "10"
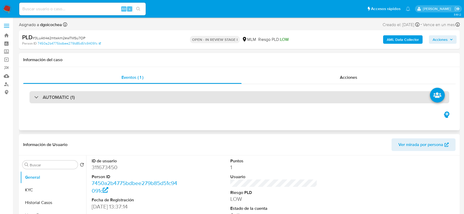
click at [58, 91] on div "AUTOMATIC (1)" at bounding box center [240, 97] width 420 height 12
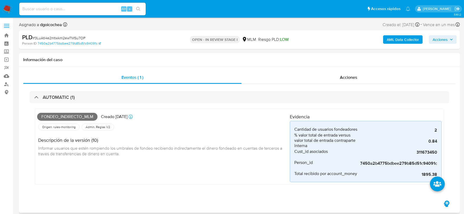
scroll to position [29, 0]
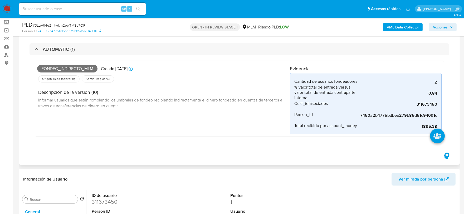
click at [141, 151] on div "AUTOMATIC (1) Fondeo_indirecto_mlm Creado hace 25 días Creado: 12/09/2025 03:04…" at bounding box center [239, 93] width 433 height 115
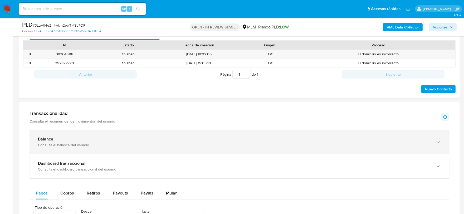
scroll to position [352, 0]
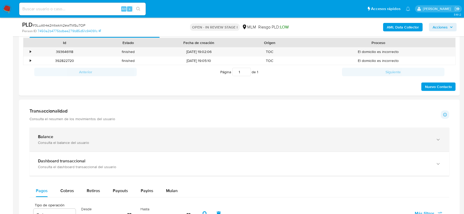
click at [73, 141] on div "Consulta el balance del usuario" at bounding box center [234, 142] width 393 height 5
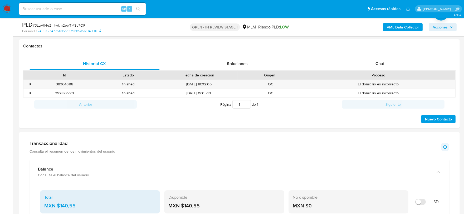
scroll to position [264, 0]
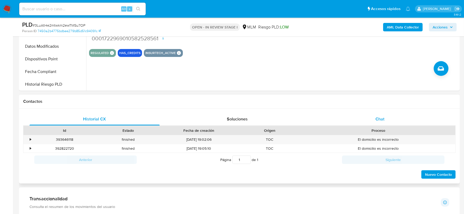
click at [384, 117] on span "Chat" at bounding box center [380, 119] width 9 height 6
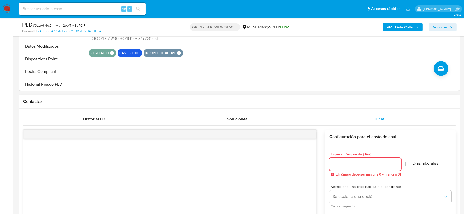
click at [359, 167] on input "Esperar Respuesta (días)" at bounding box center [366, 164] width 72 height 7
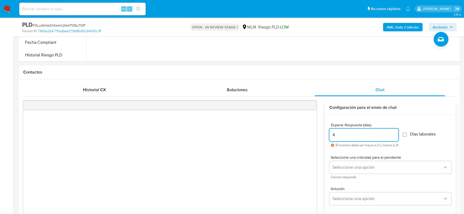
scroll to position [322, 0]
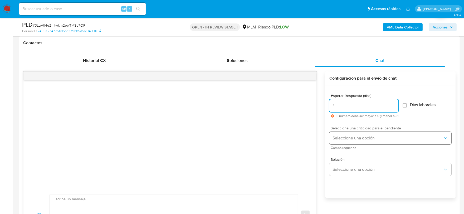
type input "4"
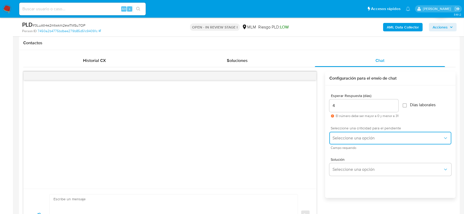
click at [349, 134] on button "Seleccione una opción" at bounding box center [391, 138] width 122 height 13
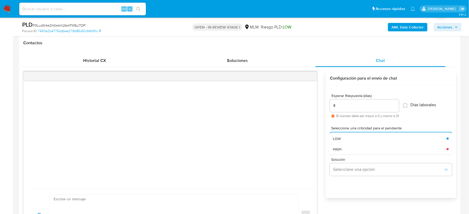
click at [342, 107] on input "4" at bounding box center [364, 105] width 69 height 7
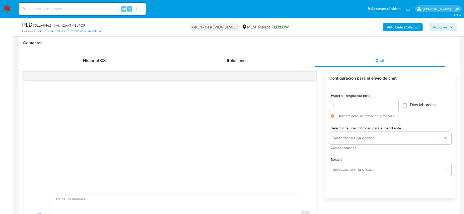
click at [342, 107] on input "4" at bounding box center [364, 105] width 69 height 7
type input "5"
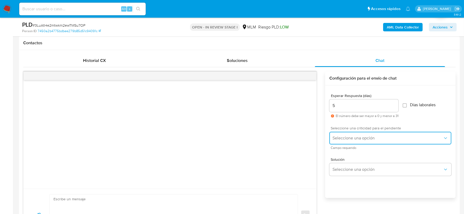
click at [344, 138] on span "Seleccione una opción" at bounding box center [388, 138] width 110 height 5
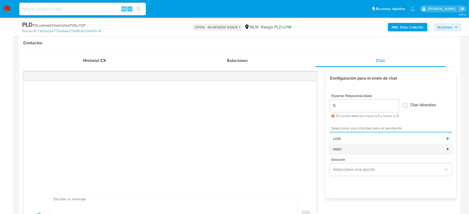
click at [341, 148] on span "HIGH" at bounding box center [337, 149] width 9 height 5
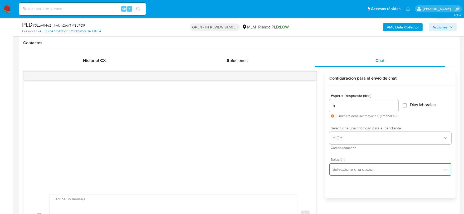
click at [347, 170] on span "Seleccione una opción" at bounding box center [388, 169] width 110 height 5
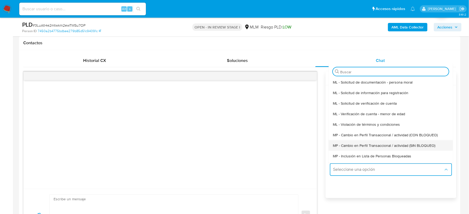
click at [357, 145] on span "MP - Cambio en Perfil Transaccional / actividad (SIN BLOQUEO)" at bounding box center [384, 145] width 102 height 5
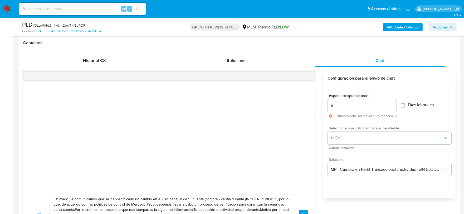
click at [199, 200] on textarea "Estimado ,Te comunicamos que se ha identificado un cambio en el uso habitual de…" at bounding box center [172, 215] width 236 height 41
paste textarea "Francisco Higinio De acuerdo con las políticas de control de Mercado Pago, debe…"
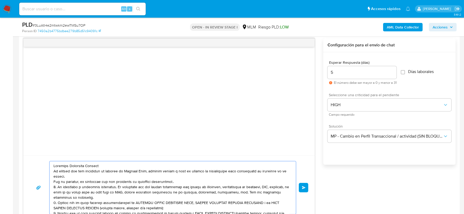
scroll to position [44, 0]
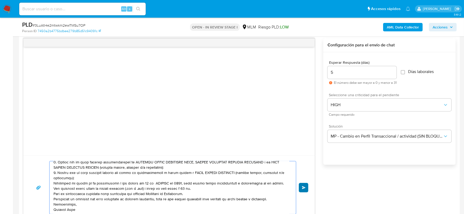
type textarea "Estimado Francisco Higinio De acuerdo con las políticas de control de Mercado P…"
click at [301, 184] on button "Enviar" at bounding box center [303, 187] width 9 height 9
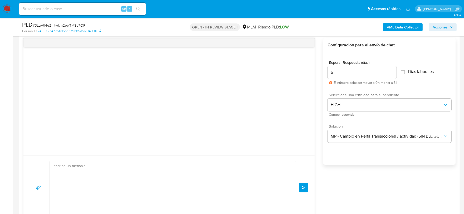
scroll to position [56, 0]
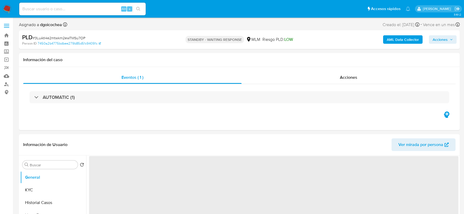
select select "10"
